Goal: Information Seeking & Learning: Learn about a topic

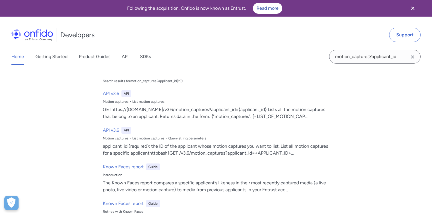
click at [376, 55] on input "motion_captures?applicant_id" at bounding box center [374, 57] width 91 height 14
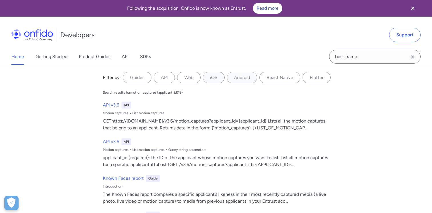
type input "best frame"
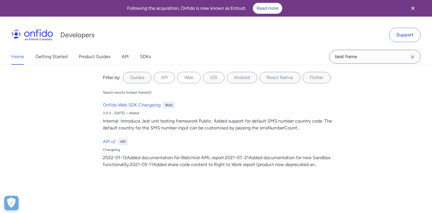
drag, startPoint x: 372, startPoint y: 56, endPoint x: 333, endPoint y: 57, distance: 39.2
click at [333, 57] on input "best frame" at bounding box center [374, 57] width 91 height 14
type input "motion capture"
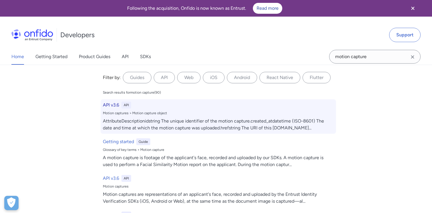
click at [110, 105] on h6 "API v3.6" at bounding box center [111, 104] width 16 height 7
select select "http"
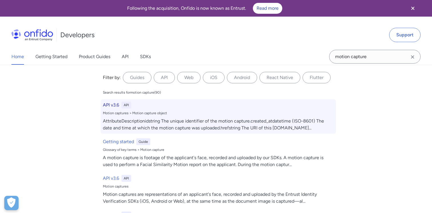
select select "http"
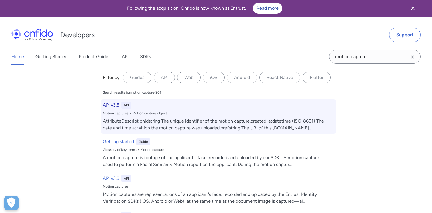
select select "http"
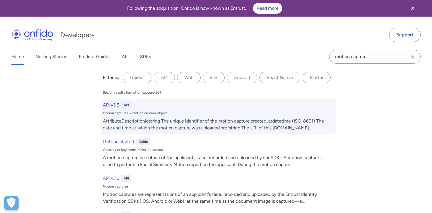
select select "http"
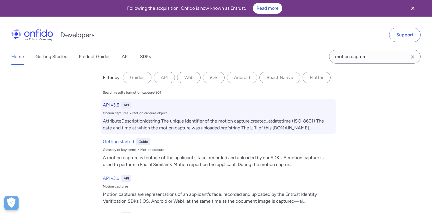
select select "http"
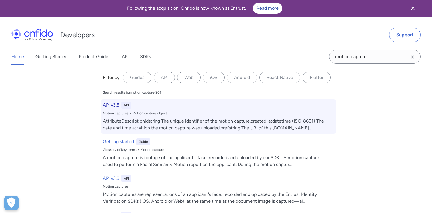
select select "http"
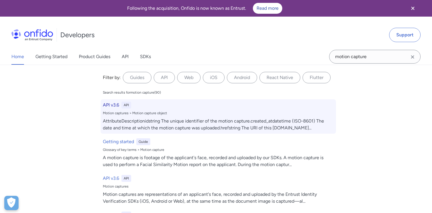
select select "http"
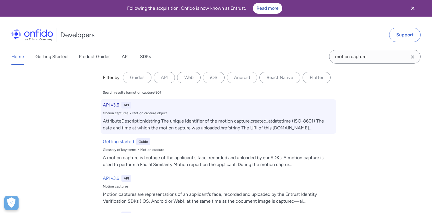
select select "http"
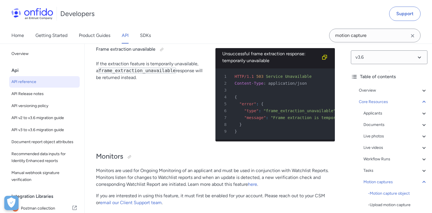
scroll to position [19095, 0]
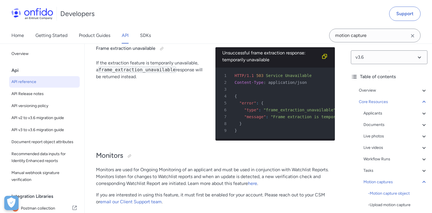
drag, startPoint x: 146, startPoint y: 119, endPoint x: 206, endPoint y: 121, distance: 60.1
drag, startPoint x: 214, startPoint y: 116, endPoint x: 237, endPoint y: 119, distance: 22.7
drag, startPoint x: 257, startPoint y: 116, endPoint x: 272, endPoint y: 118, distance: 15.0
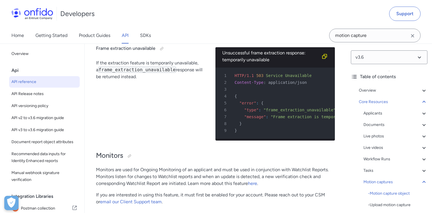
drag, startPoint x: 122, startPoint y: 126, endPoint x: 171, endPoint y: 126, distance: 49.2
drag, startPoint x: 180, startPoint y: 124, endPoint x: 189, endPoint y: 124, distance: 8.6
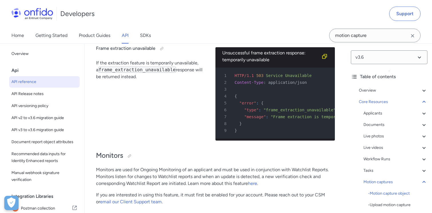
drag, startPoint x: 123, startPoint y: 142, endPoint x: 142, endPoint y: 143, distance: 19.2
drag, startPoint x: 245, startPoint y: 139, endPoint x: 263, endPoint y: 139, distance: 18.0
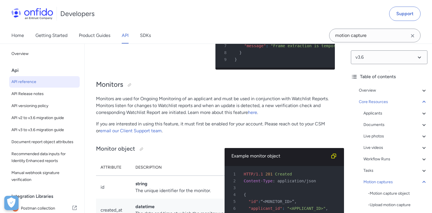
scroll to position [0, 55]
drag, startPoint x: 141, startPoint y: 120, endPoint x: 157, endPoint y: 120, distance: 15.1
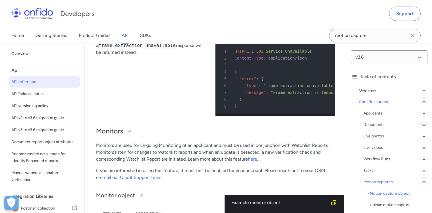
scroll to position [19120, 0]
